Goal: Task Accomplishment & Management: Manage account settings

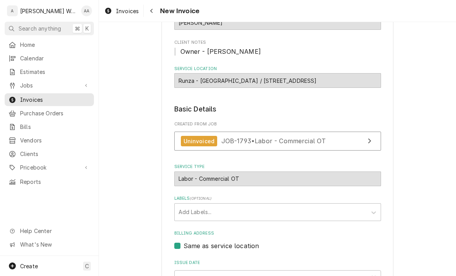
scroll to position [70, 0]
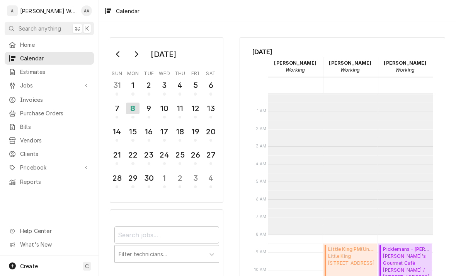
scroll to position [141, 0]
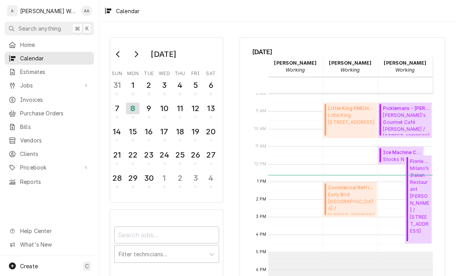
click at [28, 82] on span "Jobs" at bounding box center [49, 85] width 58 height 8
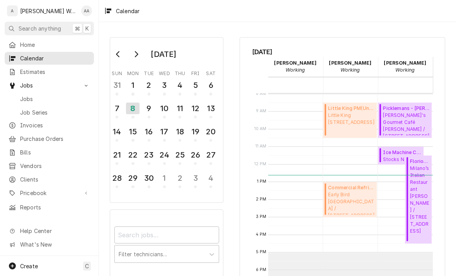
click at [26, 99] on span "Jobs" at bounding box center [55, 99] width 70 height 8
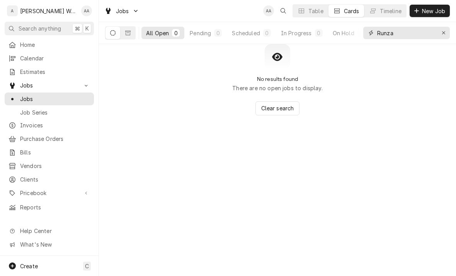
click at [446, 29] on div "Erase input" at bounding box center [444, 33] width 8 height 8
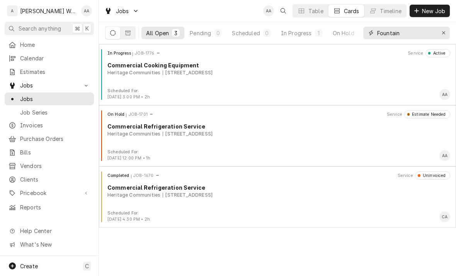
type input "Fountain"
click at [293, 36] on div "In Progress" at bounding box center [296, 33] width 31 height 8
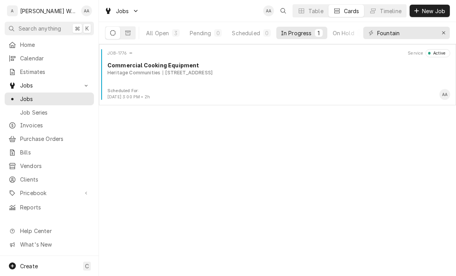
click at [233, 77] on div "JOB-1776 Service Active Commercial Cooking Equipment Heritage Communities 5710 …" at bounding box center [277, 68] width 351 height 39
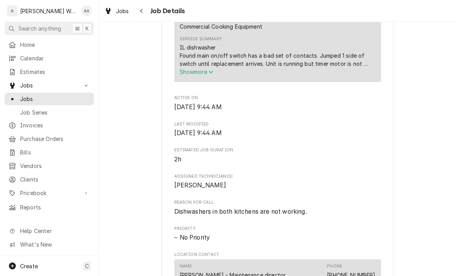
scroll to position [322, 0]
click at [196, 74] on span "Show more" at bounding box center [197, 71] width 34 height 7
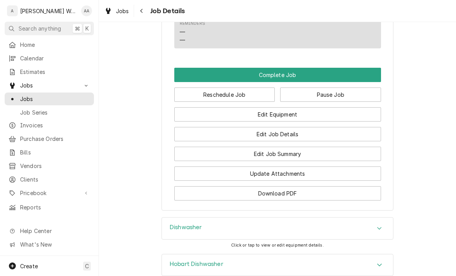
scroll to position [737, 0]
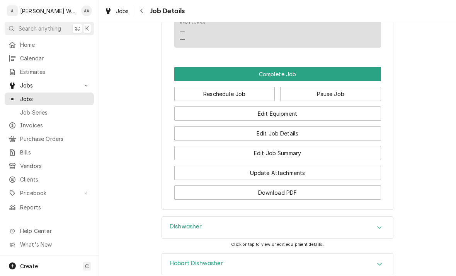
click at [226, 146] on button "Edit Job Summary" at bounding box center [277, 153] width 207 height 14
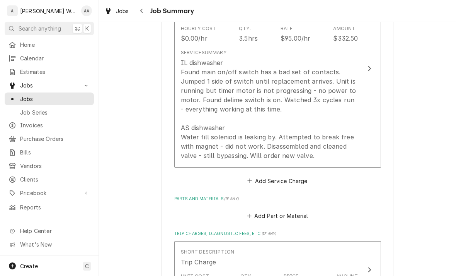
click at [201, 129] on div "IL dishwasher Found main on/off switch has a bad set of contacts. Jumped 1 side…" at bounding box center [270, 109] width 178 height 102
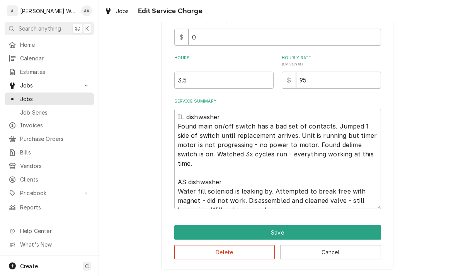
scroll to position [106, 0]
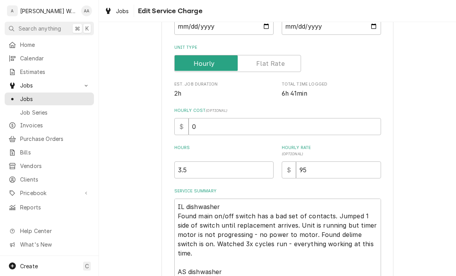
type textarea "x"
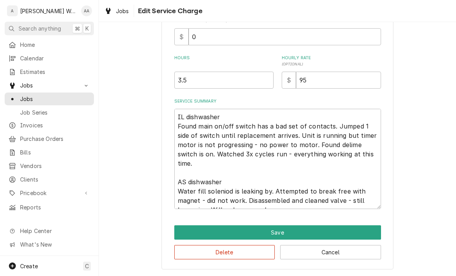
scroll to position [196, 0]
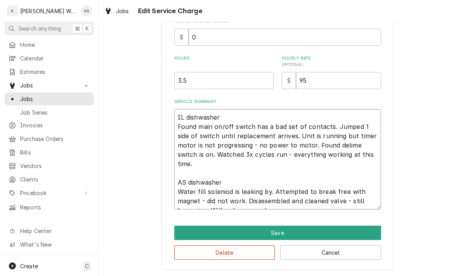
click at [357, 154] on textarea "IL dishwasher Found main on/off switch has a bad set of contacts. Jumped 1 side…" at bounding box center [277, 159] width 207 height 100
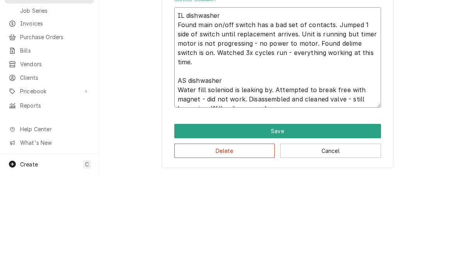
type textarea "IL dishwasher Found main on/off switch has a bad set of contacts. Jumped 1 side…"
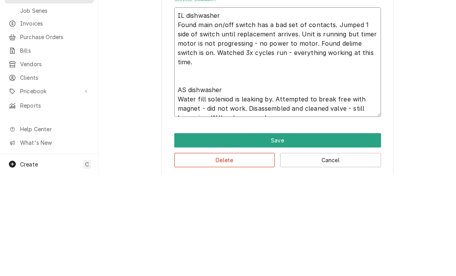
type textarea "x"
type textarea "IL dishwasher Found main on/off switch has a bad set of contacts. Jumped 1 side…"
type textarea "x"
type textarea "IL dishwasher Found main on/off switch has a bad set of contacts. Jumped 1 side…"
type textarea "x"
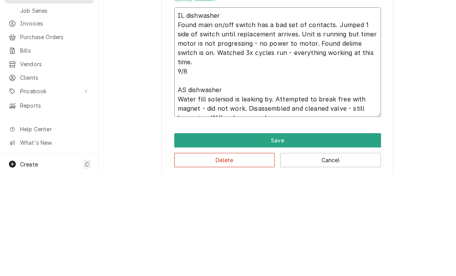
click at [178, 109] on textarea "IL dishwasher Found main on/off switch has a bad set of contacts. Jumped 1 side…" at bounding box center [277, 163] width 207 height 109
type textarea "IL dishwasher Found main on/off switch has a bad set of contacts. Jumped 1 side…"
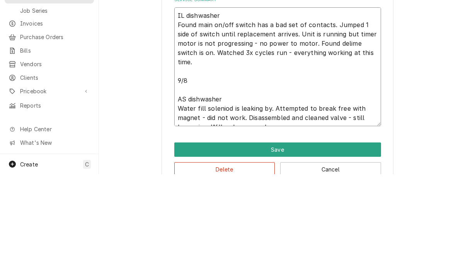
click at [195, 109] on textarea "IL dishwasher Found main on/off switch has a bad set of contacts. Jumped 1 side…" at bounding box center [277, 168] width 207 height 119
type textarea "x"
type textarea "IL dishwasher Found main on/off switch has a bad set of contacts. Jumped 1 side…"
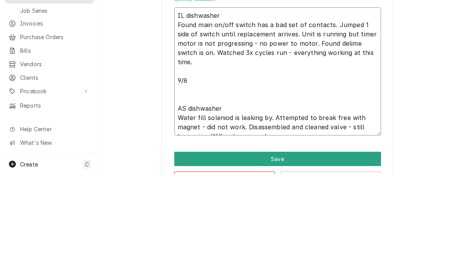
type textarea "x"
type textarea "IL dishwasher Found main on/off switch has a bad set of contacts. Jumped 1 side…"
type textarea "x"
type textarea "IL dishwasher Found main on/off switch has a bad set of contacts. Jumped 1 side…"
type textarea "x"
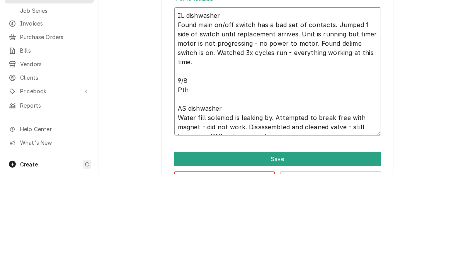
type textarea "IL dishwasher Found main on/off switch has a bad set of contacts. Jumped 1 side…"
type textarea "x"
type textarea "IL dishwasher Found main on/off switch has a bad set of contacts. Jumped 1 side…"
type textarea "x"
type textarea "IL dishwasher Found main on/off switch has a bad set of contacts. Jumped 1 side…"
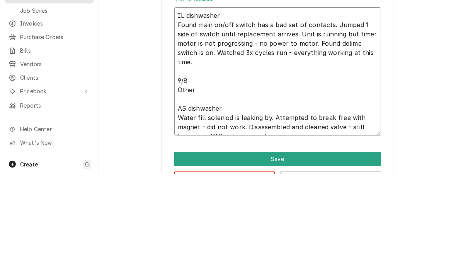
type textarea "x"
type textarea "IL dishwasher Found main on/off switch has a bad set of contacts. Jumped 1 side…"
type textarea "x"
type textarea "IL dishwasher Found main on/off switch has a bad set of contacts. Jumped 1 side…"
type textarea "x"
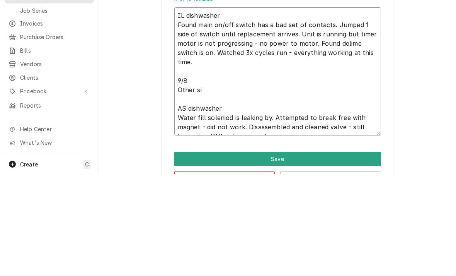
type textarea "IL dishwasher Found main on/off switch has a bad set of contacts. Jumped 1 side…"
type textarea "x"
type textarea "IL dishwasher Found main on/off switch has a bad set of contacts. Jumped 1 side…"
type textarea "x"
type textarea "IL dishwasher Found main on/off switch has a bad set of contacts. Jumped 1 side…"
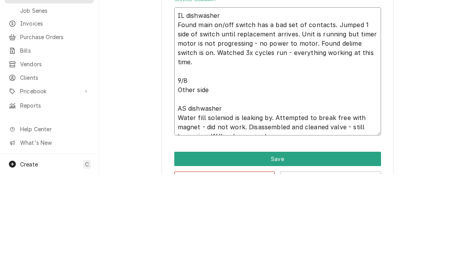
type textarea "x"
type textarea "IL dishwasher Found main on/off switch has a bad set of contacts. Jumped 1 side…"
type textarea "x"
type textarea "IL dishwasher Found main on/off switch has a bad set of contacts. Jumped 1 side…"
type textarea "x"
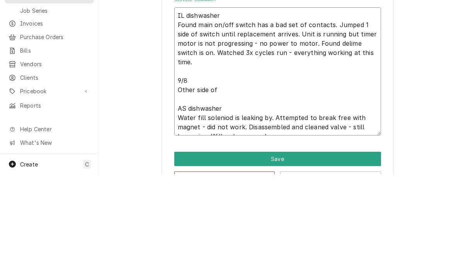
type textarea "IL dishwasher Found main on/off switch has a bad set of contacts. Jumped 1 side…"
type textarea "x"
type textarea "IL dishwasher Found main on/off switch has a bad set of contacts. Jumped 1 side…"
type textarea "x"
type textarea "IL dishwasher Found main on/off switch has a bad set of contacts. Jumped 1 side…"
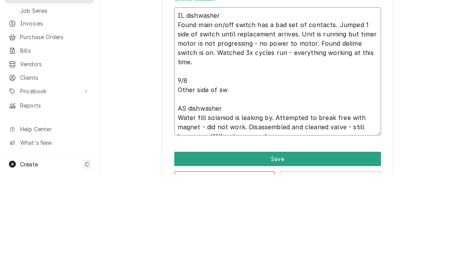
type textarea "x"
type textarea "IL dishwasher Found main on/off switch has a bad set of contacts. Jumped 1 side…"
type textarea "x"
type textarea "IL dishwasher Found main on/off switch has a bad set of contacts. Jumped 1 side…"
type textarea "x"
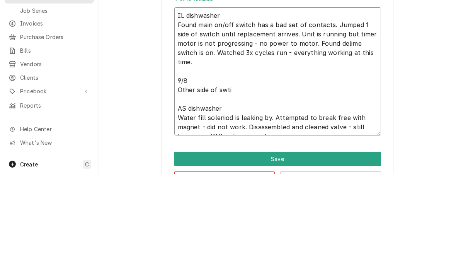
type textarea "IL dishwasher Found main on/off switch has a bad set of contacts. Jumped 1 side…"
type textarea "x"
type textarea "IL dishwasher Found main on/off switch has a bad set of contacts. Jumped 1 side…"
type textarea "x"
type textarea "IL dishwasher Found main on/off switch has a bad set of contacts. Jumped 1 side…"
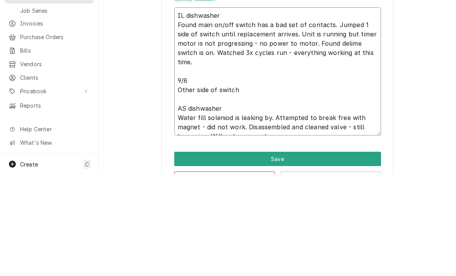
type textarea "x"
type textarea "IL dishwasher Found main on/off switch has a bad set of contacts. Jumped 1 side…"
type textarea "x"
type textarea "IL dishwasher Found main on/off switch has a bad set of contacts. Jumped 1 side…"
type textarea "x"
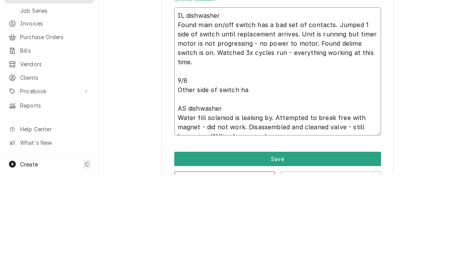
type textarea "IL dishwasher Found main on/off switch has a bad set of contacts. Jumped 1 side…"
type textarea "x"
type textarea "IL dishwasher Found main on/off switch has a bad set of contacts. Jumped 1 side…"
type textarea "x"
type textarea "IL dishwasher Found main on/off switch has a bad set of contacts. Jumped 1 side…"
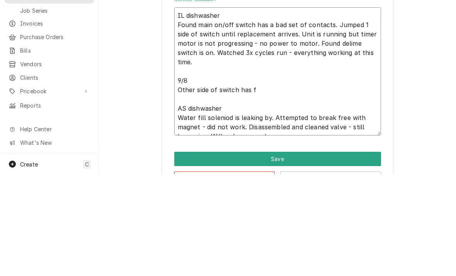
type textarea "x"
type textarea "IL dishwasher Found main on/off switch has a bad set of contacts. Jumped 1 side…"
type textarea "x"
type textarea "IL dishwasher Found main on/off switch has a bad set of contacts. Jumped 1 side…"
type textarea "x"
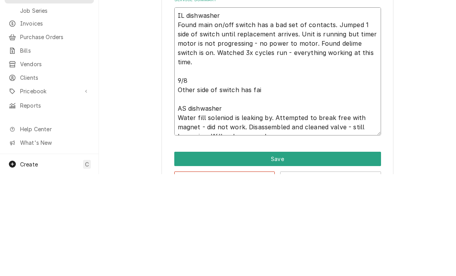
type textarea "IL dishwasher Found main on/off switch has a bad set of contacts. Jumped 1 side…"
type textarea "x"
type textarea "IL dishwasher Found main on/off switch has a bad set of contacts. Jumped 1 side…"
type textarea "x"
type textarea "IL dishwasher Found main on/off switch has a bad set of contacts. Jumped 1 side…"
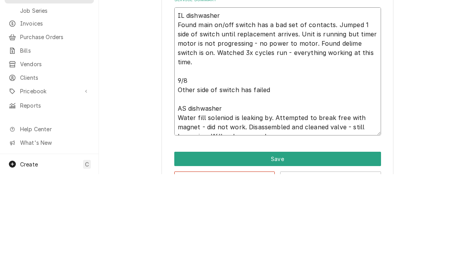
type textarea "x"
type textarea "IL dishwasher Found main on/off switch has a bad set of contacts. Jumped 1 side…"
type textarea "x"
type textarea "IL dishwasher Found main on/off switch has a bad set of contacts. Jumped 1 side…"
type textarea "x"
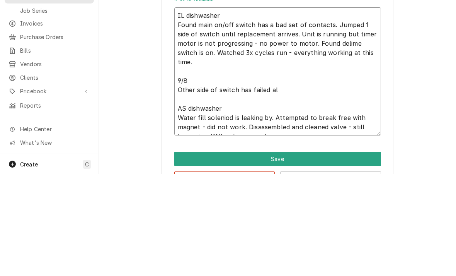
type textarea "IL dishwasher Found main on/off switch has a bad set of contacts. Jumped 1 side…"
type textarea "x"
type textarea "IL dishwasher Found main on/off switch has a bad set of contacts. Jumped 1 side…"
type textarea "x"
type textarea "IL dishwasher Found main on/off switch has a bad set of contacts. Jumped 1 side…"
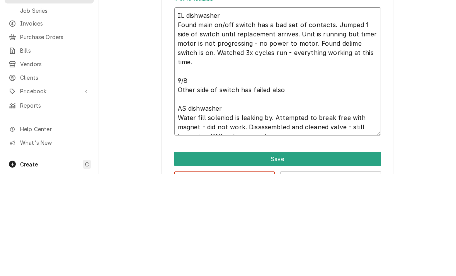
type textarea "x"
type textarea "IL dishwasher Found main on/off switch has a bad set of contacts. Jumped 1 side…"
type textarea "x"
type textarea "IL dishwasher Found main on/off switch has a bad set of contacts. Jumped 1 side…"
type textarea "x"
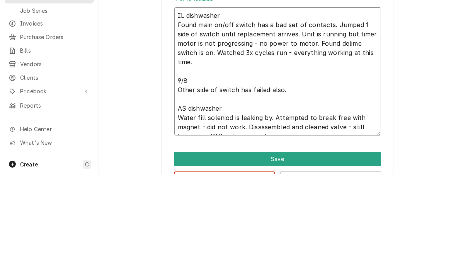
type textarea "IL dishwasher Found main on/off switch has a bad set of contacts. Jumped 1 side…"
type textarea "x"
type textarea "IL dishwasher Found main on/off switch has a bad set of contacts. Jumped 1 side…"
type textarea "x"
type textarea "IL dishwasher Found main on/off switch has a bad set of contacts. Jumped 1 side…"
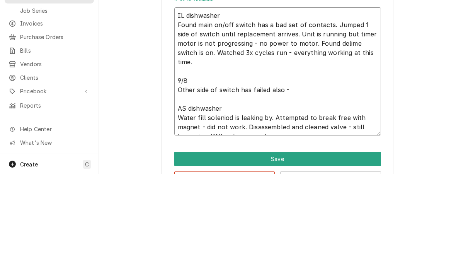
type textarea "x"
type textarea "IL dishwasher Found main on/off switch has a bad set of contacts. Jumped 1 side…"
type textarea "x"
type textarea "IL dishwasher Found main on/off switch has a bad set of contacts. Jumped 1 side…"
type textarea "x"
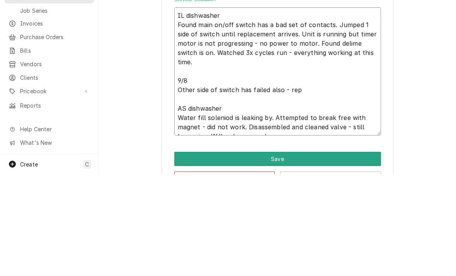
type textarea "IL dishwasher Found main on/off switch has a bad set of contacts. Jumped 1 side…"
type textarea "x"
type textarea "IL dishwasher Found main on/off switch has a bad set of contacts. Jumped 1 side…"
type textarea "x"
type textarea "IL dishwasher Found main on/off switch has a bad set of contacts. Jumped 1 side…"
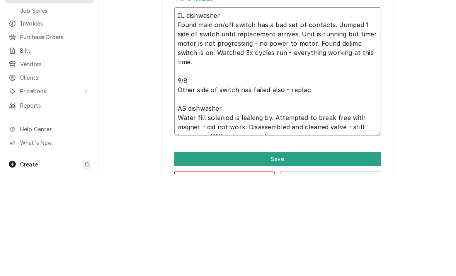
type textarea "x"
type textarea "IL dishwasher Found main on/off switch has a bad set of contacts. Jumped 1 side…"
type textarea "x"
type textarea "IL dishwasher Found main on/off switch has a bad set of contacts. Jumped 1 side…"
type textarea "x"
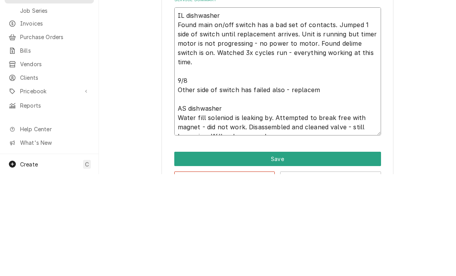
type textarea "IL dishwasher Found main on/off switch has a bad set of contacts. Jumped 1 side…"
type textarea "x"
type textarea "IL dishwasher Found main on/off switch has a bad set of contacts. Jumped 1 side…"
type textarea "x"
type textarea "IL dishwasher Found main on/off switch has a bad set of contacts. Jumped 1 side…"
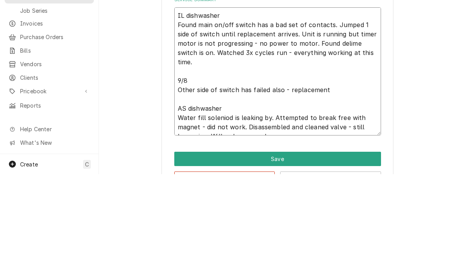
type textarea "x"
type textarea "IL dishwasher Found main on/off switch has a bad set of contacts. Jumped 1 side…"
type textarea "x"
type textarea "IL dishwasher Found main on/off switch has a bad set of contacts. Jumped 1 side…"
type textarea "x"
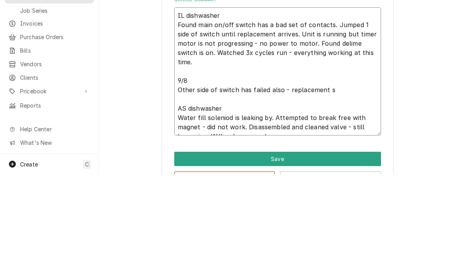
type textarea "IL dishwasher Found main on/off switch has a bad set of contacts. Jumped 1 side…"
type textarea "x"
type textarea "IL dishwasher Found main on/off switch has a bad set of contacts. Jumped 1 side…"
type textarea "x"
type textarea "IL dishwasher Found main on/off switch has a bad set of contacts. Jumped 1 side…"
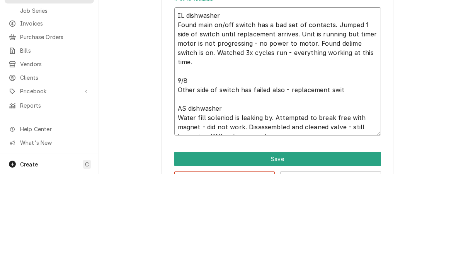
type textarea "x"
type textarea "IL dishwasher Found main on/off switch has a bad set of contacts. Jumped 1 side…"
type textarea "x"
type textarea "IL dishwasher Found main on/off switch has a bad set of contacts. Jumped 1 side…"
type textarea "x"
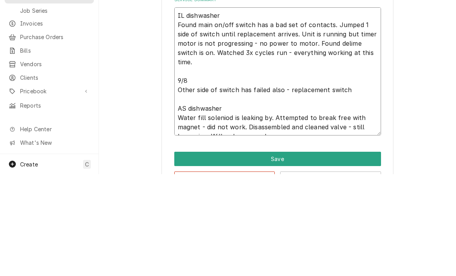
type textarea "IL dishwasher Found main on/off switch has a bad set of contacts. Jumped 1 side…"
type textarea "x"
type textarea "IL dishwasher Found main on/off switch has a bad set of contacts. Jumped 1 side…"
type textarea "x"
type textarea "IL dishwasher Found main on/off switch has a bad set of contacts. Jumped 1 side…"
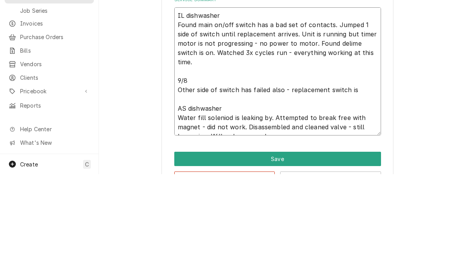
type textarea "x"
type textarea "IL dishwasher Found main on/off switch has a bad set of contacts. Jumped 1 side…"
type textarea "x"
type textarea "IL dishwasher Found main on/off switch has a bad set of contacts. Jumped 1 side…"
type textarea "x"
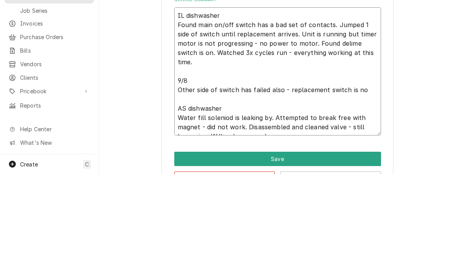
type textarea "IL dishwasher Found main on/off switch has a bad set of contacts. Jumped 1 side…"
type textarea "x"
type textarea "IL dishwasher Found main on/off switch has a bad set of contacts. Jumped 1 side…"
type textarea "x"
type textarea "IL dishwasher Found main on/off switch has a bad set of contacts. Jumped 1 side…"
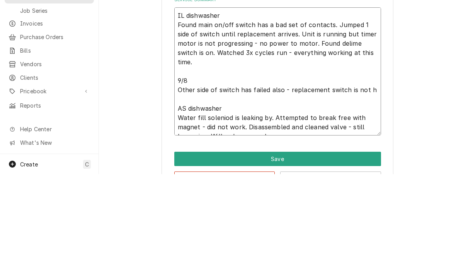
type textarea "x"
type textarea "IL dishwasher Found main on/off switch has a bad set of contacts. Jumped 1 side…"
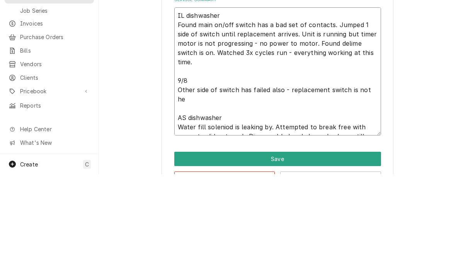
type textarea "x"
type textarea "IL dishwasher Found main on/off switch has a bad set of contacts. Jumped 1 side…"
type textarea "x"
type textarea "IL dishwasher Found main on/off switch has a bad set of contacts. Jumped 1 side…"
type textarea "x"
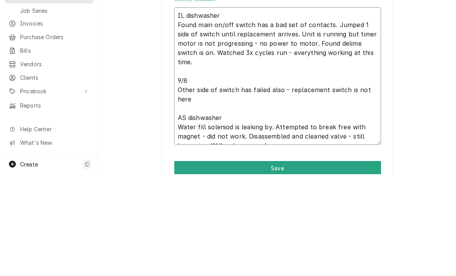
type textarea "IL dishwasher Found main on/off switch has a bad set of contacts. Jumped 1 side…"
type textarea "x"
type textarea "IL dishwasher Found main on/off switch has a bad set of contacts. Jumped 1 side…"
type textarea "x"
type textarea "IL dishwasher Found main on/off switch has a bad set of contacts. Jumped 1 side…"
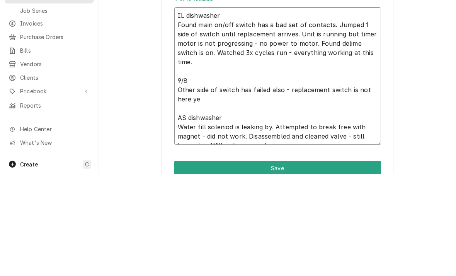
type textarea "x"
type textarea "IL dishwasher Found main on/off switch has a bad set of contacts. Jumped 1 side…"
type textarea "x"
type textarea "IL dishwasher Found main on/off switch has a bad set of contacts. Jumped 1 side…"
type textarea "x"
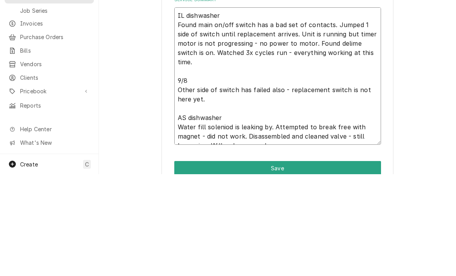
type textarea "IL dishwasher Found main on/off switch has a bad set of contacts. Jumped 1 side…"
type textarea "x"
type textarea "IL dishwasher Found main on/off switch has a bad set of contacts. Jumped 1 side…"
type textarea "x"
type textarea "IL dishwasher Found main on/off switch has a bad set of contacts. Jumped 1 side…"
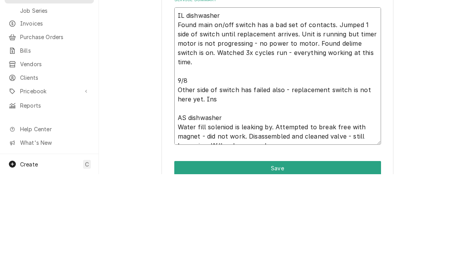
type textarea "x"
type textarea "IL dishwasher Found main on/off switch has a bad set of contacts. Jumped 1 side…"
type textarea "x"
type textarea "IL dishwasher Found main on/off switch has a bad set of contacts. Jumped 1 side…"
type textarea "x"
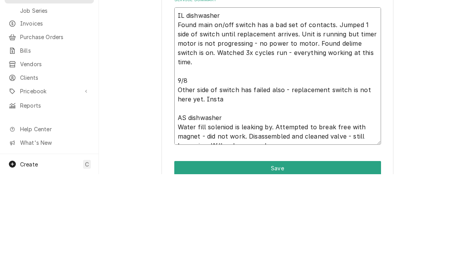
type textarea "IL dishwasher Found main on/off switch has a bad set of contacts. Jumped 1 side…"
type textarea "x"
type textarea "IL dishwasher Found main on/off switch has a bad set of contacts. Jumped 1 side…"
type textarea "x"
type textarea "IL dishwasher Found main on/off switch has a bad set of contacts. Jumped 1 side…"
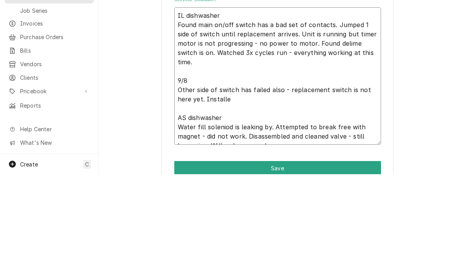
type textarea "x"
type textarea "IL dishwasher Found main on/off switch has a bad set of contacts. Jumped 1 side…"
type textarea "x"
type textarea "IL dishwasher Found main on/off switch has a bad set of contacts. Jumped 1 side…"
type textarea "x"
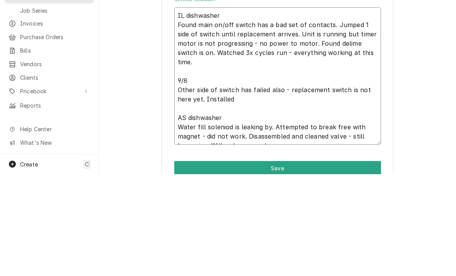
type textarea "IL dishwasher Found main on/off switch has a bad set of contacts. Jumped 1 side…"
type textarea "x"
type textarea "IL dishwasher Found main on/off switch has a bad set of contacts. Jumped 1 side…"
type textarea "x"
type textarea "IL dishwasher Found main on/off switch has a bad set of contacts. Jumped 1 side…"
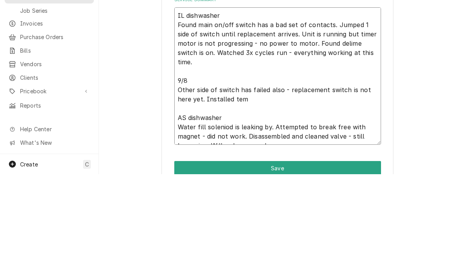
type textarea "x"
type textarea "IL dishwasher Found main on/off switch has a bad set of contacts. Jumped 1 side…"
type textarea "x"
type textarea "IL dishwasher Found main on/off switch has a bad set of contacts. Jumped 1 side…"
type textarea "x"
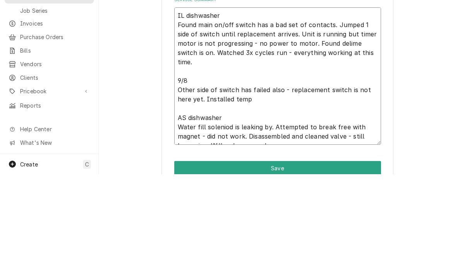
type textarea "IL dishwasher Found main on/off switch has a bad set of contacts. Jumped 1 side…"
type textarea "x"
type textarea "IL dishwasher Found main on/off switch has a bad set of contacts. Jumped 1 side…"
type textarea "x"
type textarea "IL dishwasher Found main on/off switch has a bad set of contacts. Jumped 1 side…"
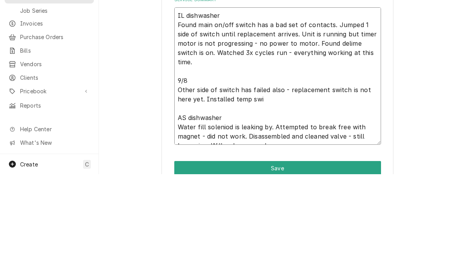
type textarea "x"
type textarea "IL dishwasher Found main on/off switch has a bad set of contacts. Jumped 1 side…"
type textarea "x"
type textarea "IL dishwasher Found main on/off switch has a bad set of contacts. Jumped 1 side…"
type textarea "x"
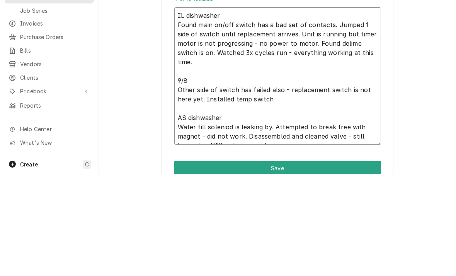
type textarea "IL dishwasher Found main on/off switch has a bad set of contacts. Jumped 1 side…"
type textarea "x"
type textarea "IL dishwasher Found main on/off switch has a bad set of contacts. Jumped 1 side…"
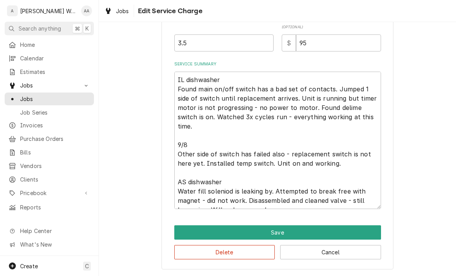
scroll to position [233, 0]
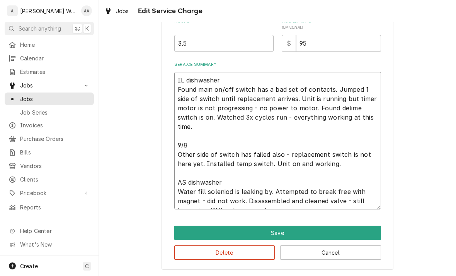
click at [286, 202] on textarea "IL dishwasher Found main on/off switch has a bad set of contacts. Jumped 1 side…" at bounding box center [277, 140] width 207 height 137
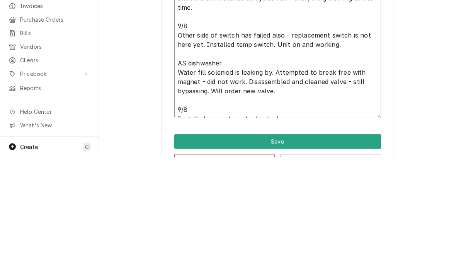
click at [230, 107] on textarea "IL dishwasher Found main on/off switch has a bad set of contacts. Jumped 1 side…" at bounding box center [277, 154] width 207 height 165
click at [294, 108] on textarea "IL dishwasher Found main on/off switch has a bad set of contacts. Jumped 1 side…" at bounding box center [277, 154] width 207 height 165
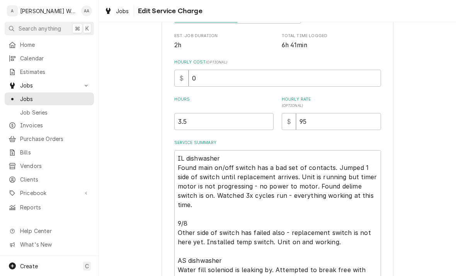
scroll to position [152, 0]
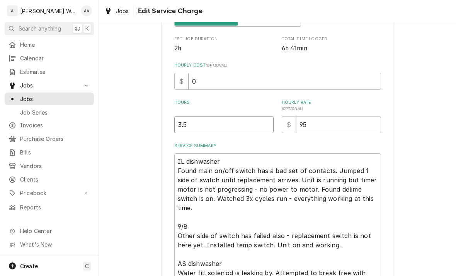
click at [198, 121] on input "3.5" at bounding box center [223, 124] width 99 height 17
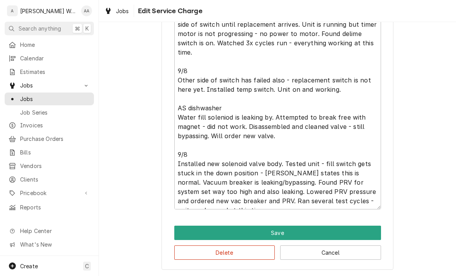
click at [185, 230] on button "Save" at bounding box center [277, 233] width 207 height 14
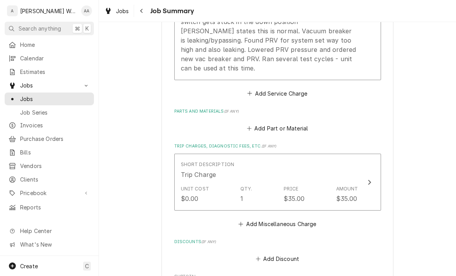
scroll to position [462, 0]
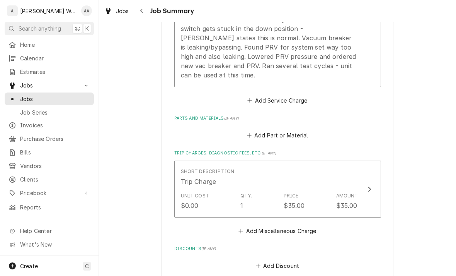
click at [265, 130] on button "Add Part or Material" at bounding box center [278, 135] width 64 height 11
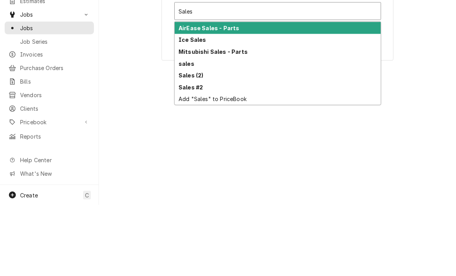
click at [186, 164] on div "Add "Sales" to PriceBook" at bounding box center [278, 170] width 206 height 12
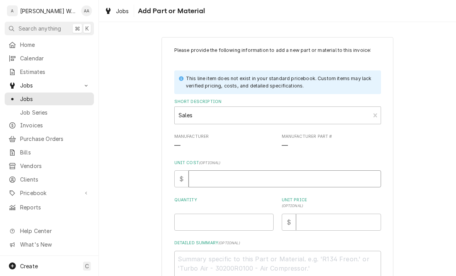
click at [203, 176] on input "Unit Cost ( optional )" at bounding box center [285, 178] width 193 height 17
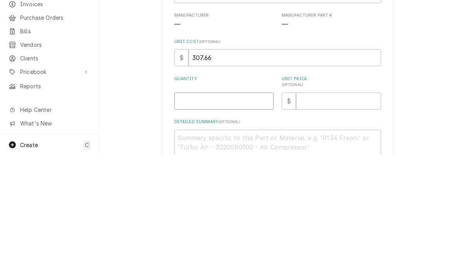
click at [197, 214] on input "Quantity" at bounding box center [223, 222] width 99 height 17
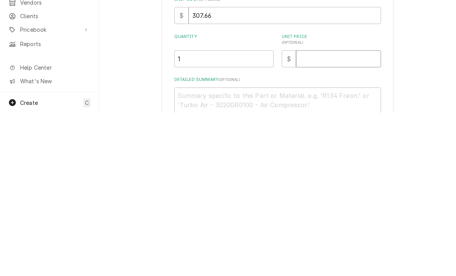
click at [362, 214] on input "Unit Price ( optional )" at bounding box center [338, 222] width 85 height 17
click at [205, 251] on textarea "Detailed Summary ( optional )" at bounding box center [277, 268] width 207 height 35
click at [213, 251] on textarea "Hobart soleniod valve body" at bounding box center [277, 268] width 207 height 35
click at [216, 251] on textarea "Hobart soleniod valve body" at bounding box center [277, 268] width 207 height 35
click at [276, 251] on textarea "Hobart solenoid valve body" at bounding box center [277, 268] width 207 height 35
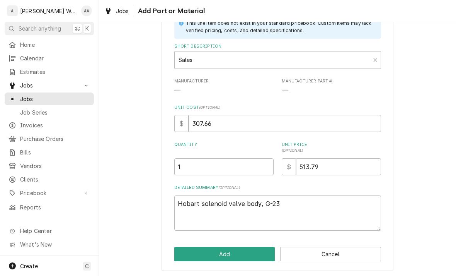
click at [189, 256] on button "Add" at bounding box center [224, 254] width 101 height 14
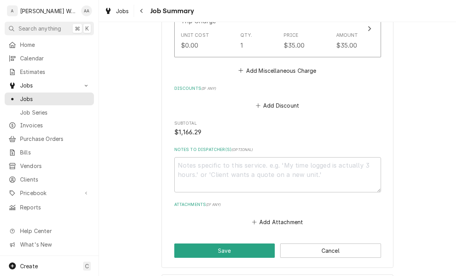
scroll to position [783, 0]
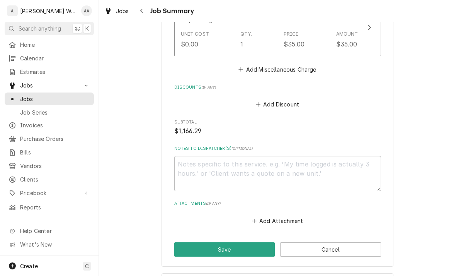
click at [181, 242] on button "Save" at bounding box center [224, 249] width 101 height 14
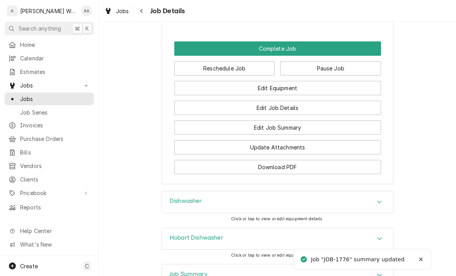
scroll to position [706, 0]
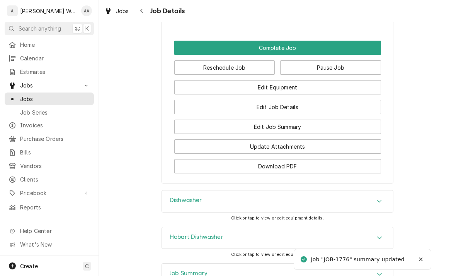
click at [303, 60] on button "Pause Job" at bounding box center [330, 67] width 101 height 14
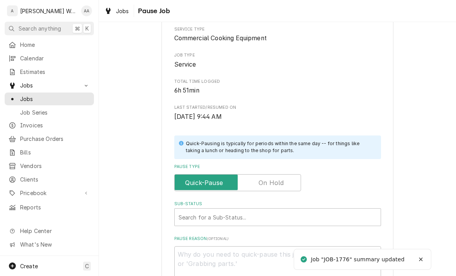
scroll to position [106, 0]
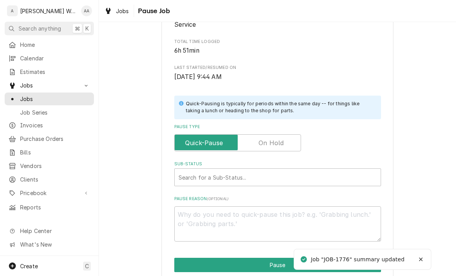
click at [256, 142] on input "Pause Type" at bounding box center [238, 142] width 120 height 17
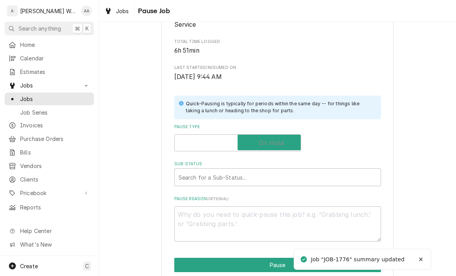
checkbox input "true"
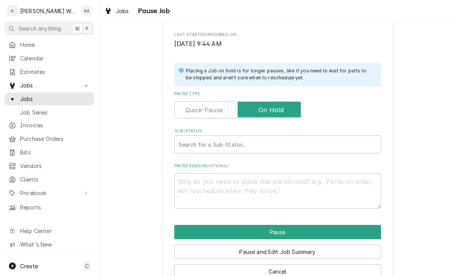
scroll to position [140, 0]
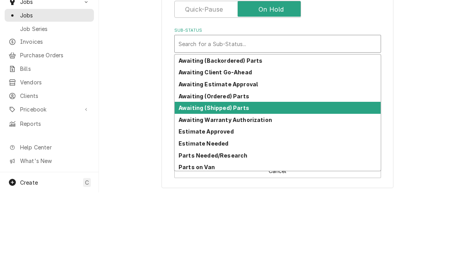
click at [189, 188] on strong "Awaiting (Shipped) Parts" at bounding box center [214, 191] width 71 height 7
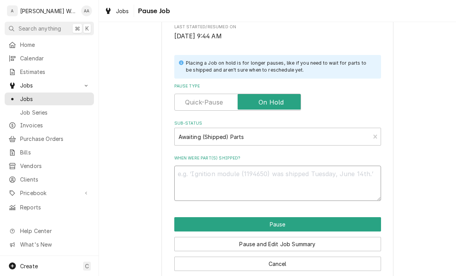
click at [195, 173] on textarea "When were part(s) shipped?" at bounding box center [277, 183] width 207 height 35
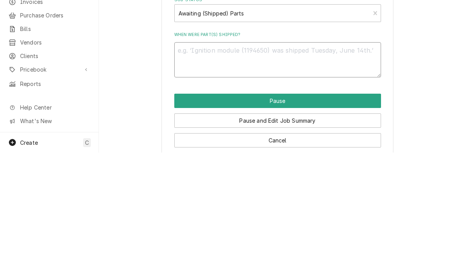
type textarea "x"
type textarea "Pr"
type textarea "x"
type textarea "Prv"
type textarea "x"
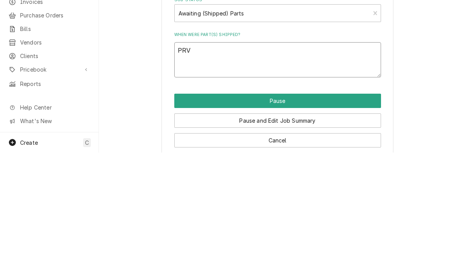
type textarea "PRV"
type textarea "x"
type textarea "PRV v"
type textarea "x"
type textarea "PRV"
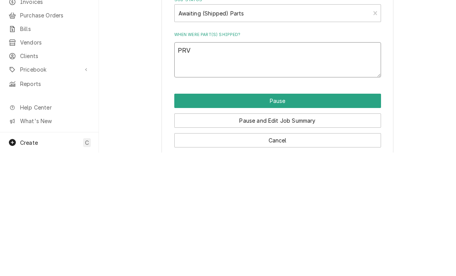
type textarea "x"
type textarea "PRV a"
type textarea "x"
type textarea "PRV an"
type textarea "x"
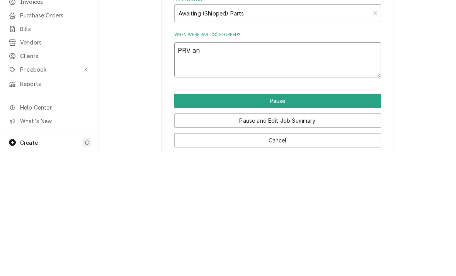
type textarea "PRV and"
type textarea "x"
type textarea "PRV and"
type textarea "x"
type textarea "PRV and va"
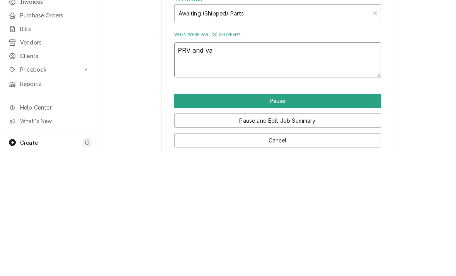
type textarea "x"
type textarea "PRV and vac"
type textarea "x"
type textarea "PRV and vac"
type textarea "x"
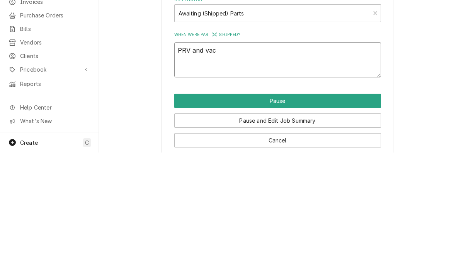
type textarea "PRV and vac b"
type textarea "x"
type textarea "PRV and vac br"
type textarea "x"
type textarea "PRV and vac bre"
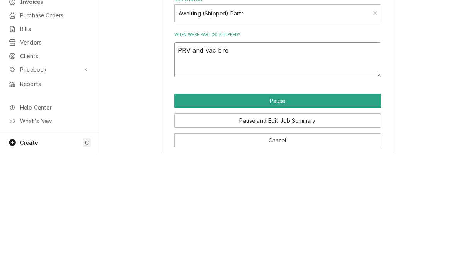
type textarea "x"
type textarea "PRV and vac brea"
type textarea "x"
type textarea "PRV and vac break"
type textarea "x"
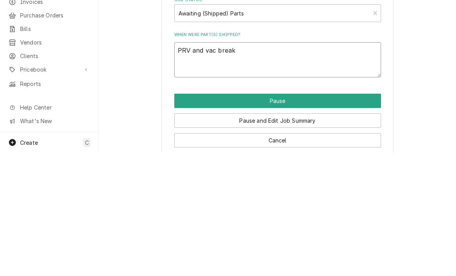
type textarea "PRV and vac breake"
type textarea "x"
type textarea "PRV and vac breaker"
type textarea "x"
type textarea "PRV and vac breaker"
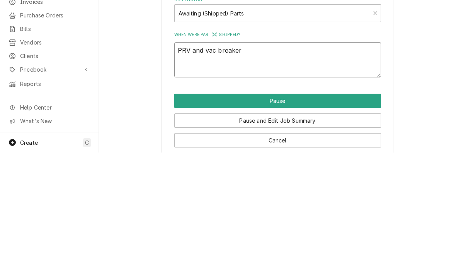
type textarea "x"
type textarea "PRV and vac breaker f"
type textarea "x"
type textarea "PRV and vac breaker fro"
type textarea "x"
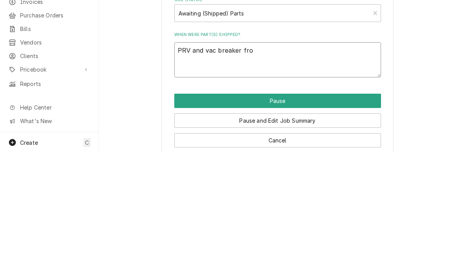
type textarea "PRV and vac breaker from"
type textarea "x"
type textarea "PRV and vac breaker from a"
type textarea "x"
type textarea "PRV and vac breaker from am"
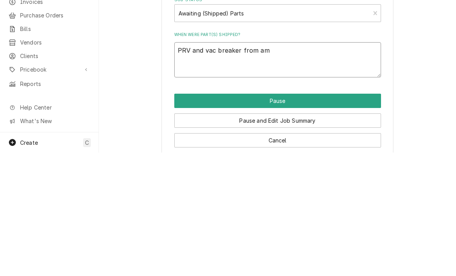
type textarea "x"
type textarea "PRV and vac breaker from ama"
type textarea "x"
type textarea "PRV and vac breaker from amaz"
type textarea "x"
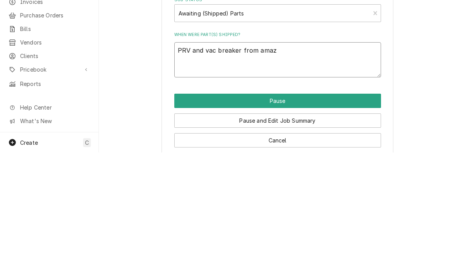
type textarea "PRV and vac breaker from amazo"
type textarea "x"
type textarea "PRV and vac breaker from amazon"
type textarea "x"
type textarea "PRV and vac breaker from amazon"
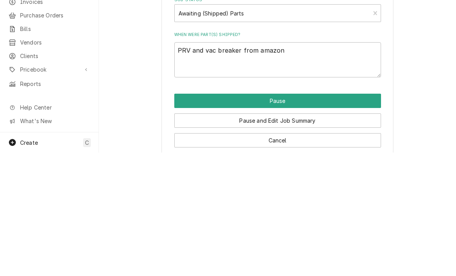
click at [193, 217] on button "Pause" at bounding box center [277, 224] width 207 height 14
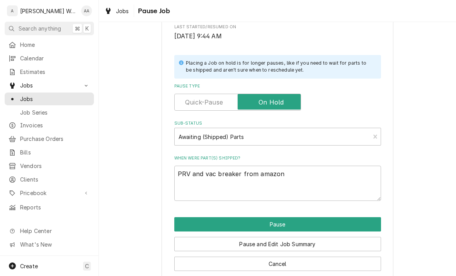
type textarea "x"
